Goal: Task Accomplishment & Management: Manage account settings

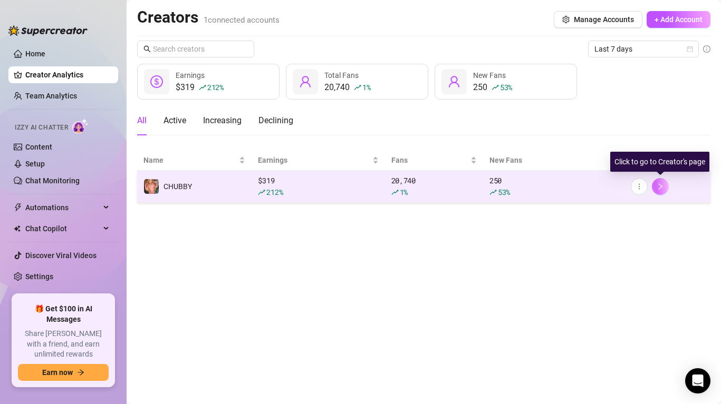
click at [659, 185] on icon "right" at bounding box center [661, 187] width 4 height 6
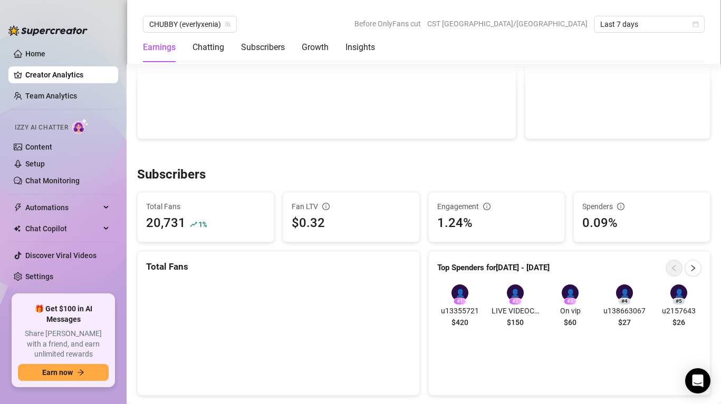
scroll to position [541, 0]
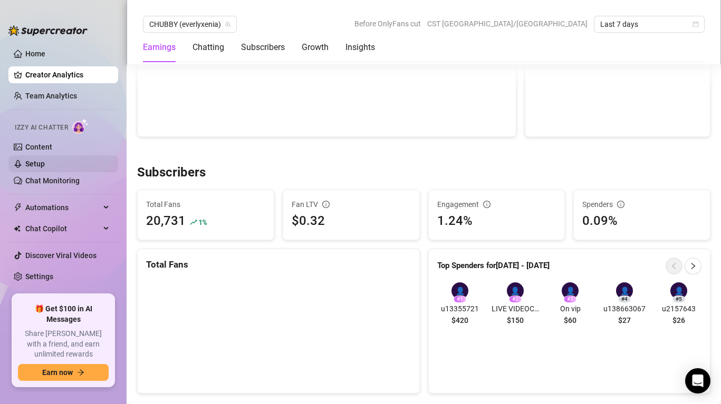
click at [45, 168] on link "Setup" at bounding box center [35, 164] width 20 height 8
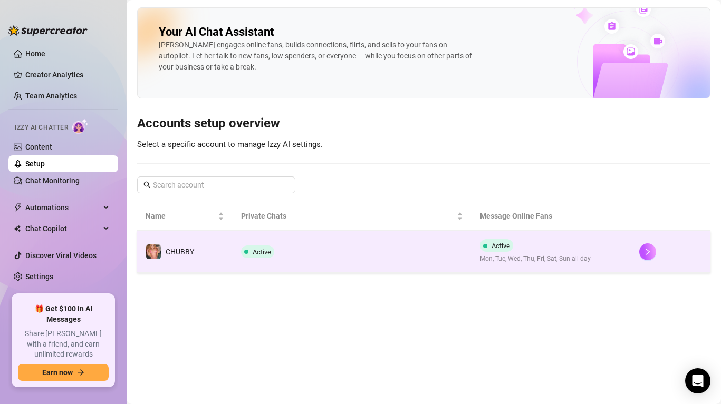
click at [545, 257] on span "Mon, Tue, Wed, Thu, Fri, Sat, Sun all day" at bounding box center [535, 259] width 111 height 10
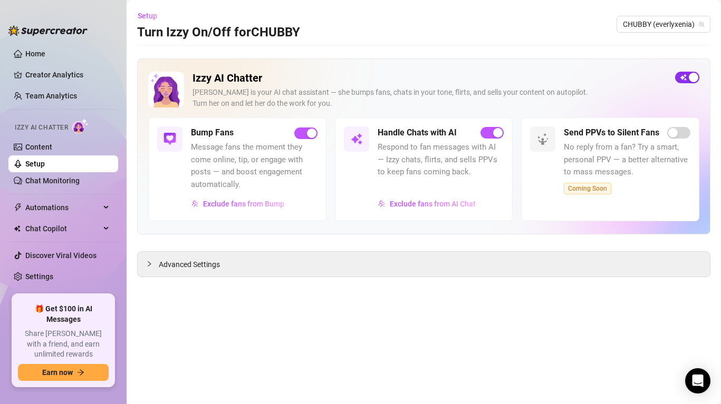
click at [691, 76] on div "button" at bounding box center [693, 77] width 9 height 9
click at [237, 207] on span "Exclude fans from Bump" at bounding box center [243, 204] width 81 height 8
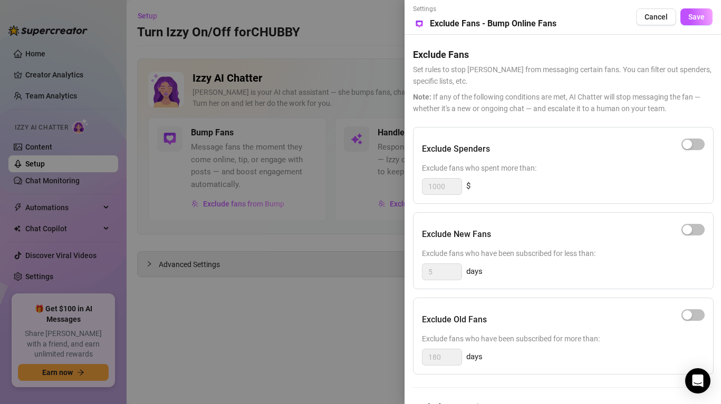
click at [477, 184] on div "1000 $" at bounding box center [563, 186] width 283 height 17
click at [700, 146] on span "button" at bounding box center [692, 145] width 23 height 12
drag, startPoint x: 454, startPoint y: 189, endPoint x: 408, endPoint y: 187, distance: 45.4
click at [408, 187] on div "Settings Preview Exclude Fans - Bump Online Fans Cancel Save Exclude Fans Set r…" at bounding box center [562, 202] width 316 height 404
type input "100"
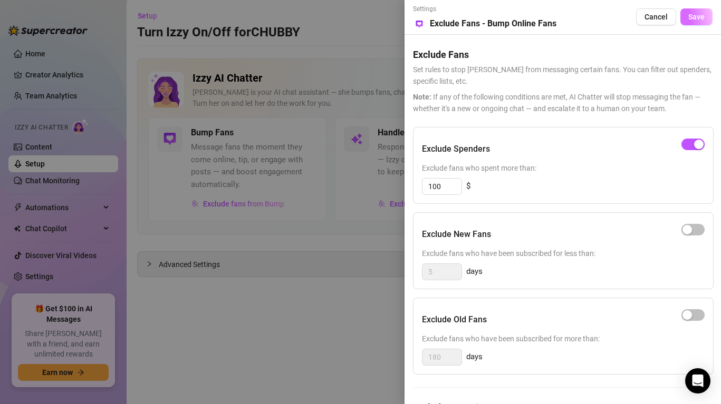
click at [703, 17] on span "Save" at bounding box center [696, 17] width 16 height 8
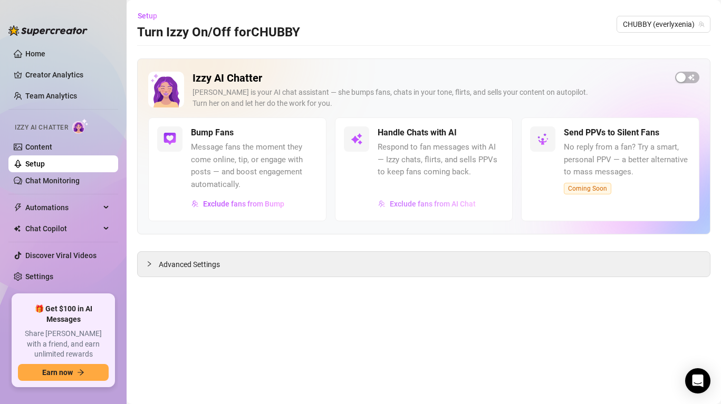
click at [430, 205] on span "Exclude fans from AI Chat" at bounding box center [433, 204] width 86 height 8
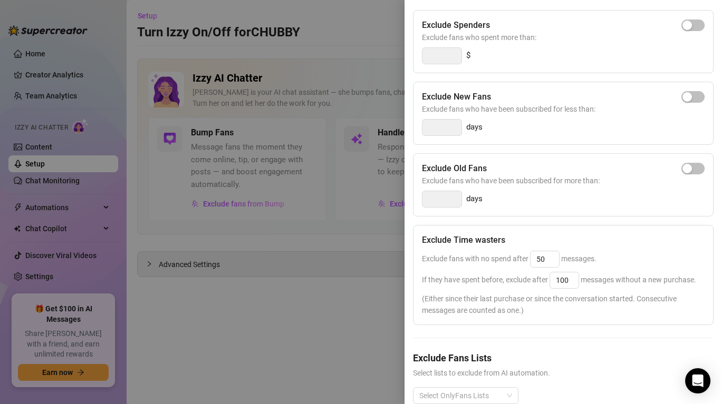
scroll to position [138, 0]
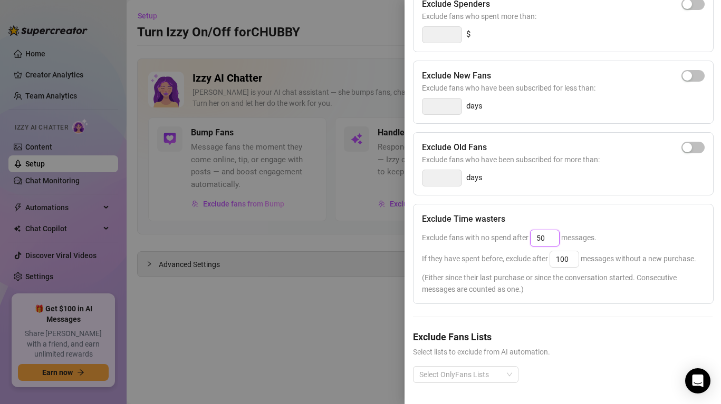
click at [547, 240] on input "50" at bounding box center [545, 238] width 28 height 16
type input "5"
click at [568, 259] on input "100" at bounding box center [564, 260] width 28 height 16
click at [553, 242] on input "25" at bounding box center [545, 238] width 28 height 16
type input "2"
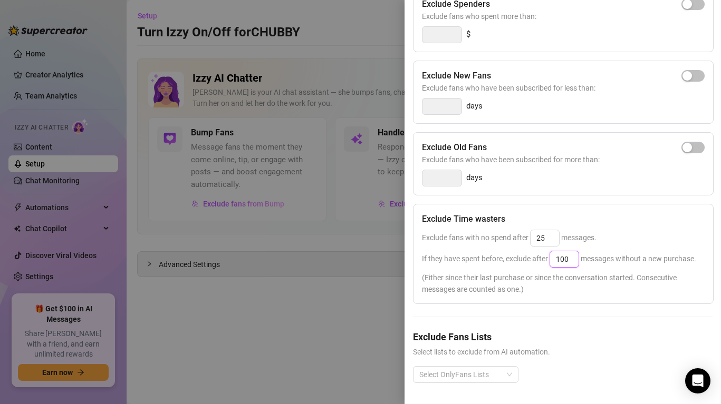
click at [567, 256] on input "100" at bounding box center [564, 260] width 28 height 16
click at [551, 241] on input "25" at bounding box center [545, 238] width 28 height 16
type input "2"
click at [574, 255] on input "100" at bounding box center [564, 260] width 28 height 16
click at [553, 239] on input "25" at bounding box center [545, 238] width 28 height 16
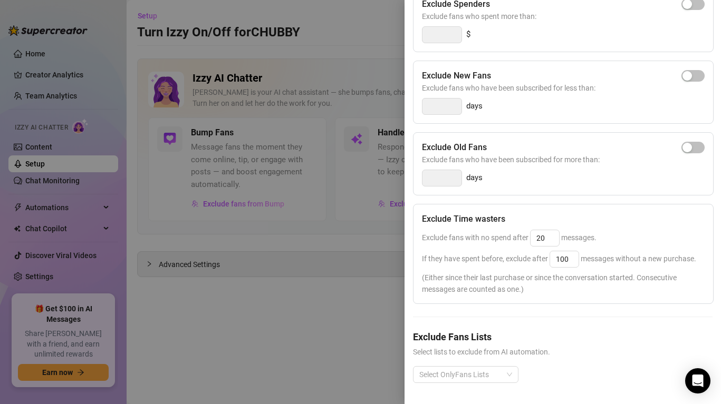
type input "25"
click at [601, 230] on div "Exclude fans with no spend after 25 messages." at bounding box center [563, 238] width 283 height 17
click at [609, 252] on div "If they have spent before, exclude after 100 messages without a new purchase." at bounding box center [563, 259] width 283 height 17
drag, startPoint x: 576, startPoint y: 261, endPoint x: 517, endPoint y: 258, distance: 59.1
click at [518, 260] on span "If they have spent before, exclude after 100 messages without a new purchase." at bounding box center [559, 259] width 274 height 8
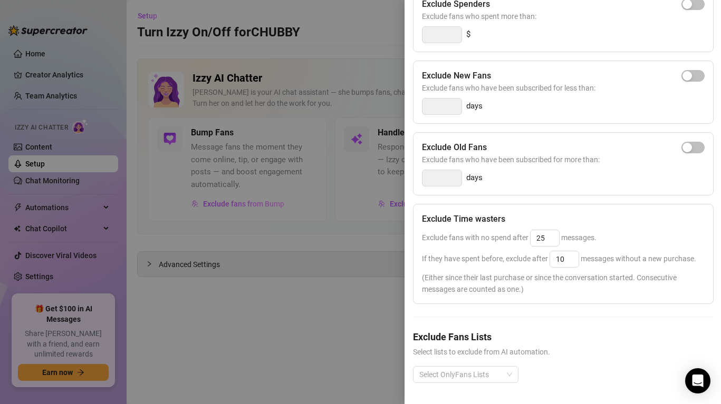
type input "25"
click at [593, 237] on span "Exclude fans with no spend after 25 messages." at bounding box center [509, 238] width 175 height 8
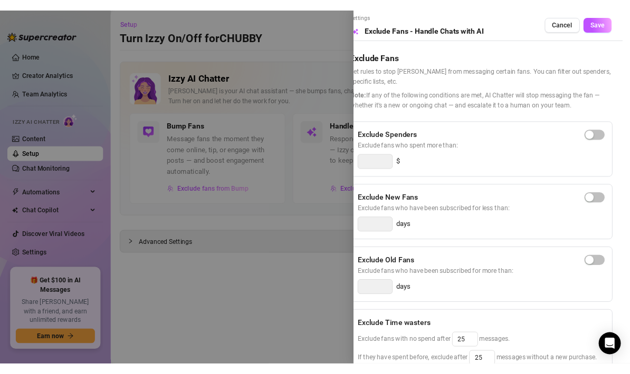
scroll to position [0, 0]
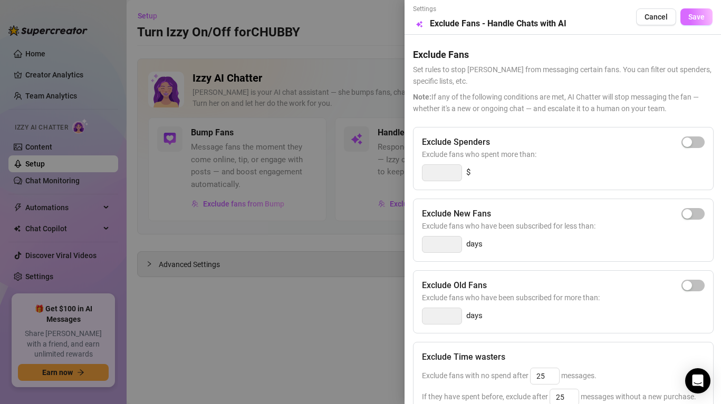
click at [704, 18] on span "Save" at bounding box center [696, 17] width 16 height 8
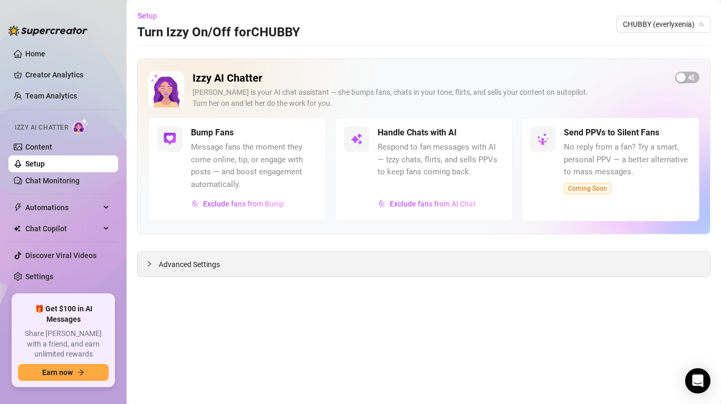
click at [400, 273] on div "Advanced Settings" at bounding box center [424, 264] width 572 height 25
click at [206, 264] on span "Advanced Settings" at bounding box center [189, 265] width 61 height 12
